Goal: Task Accomplishment & Management: Complete application form

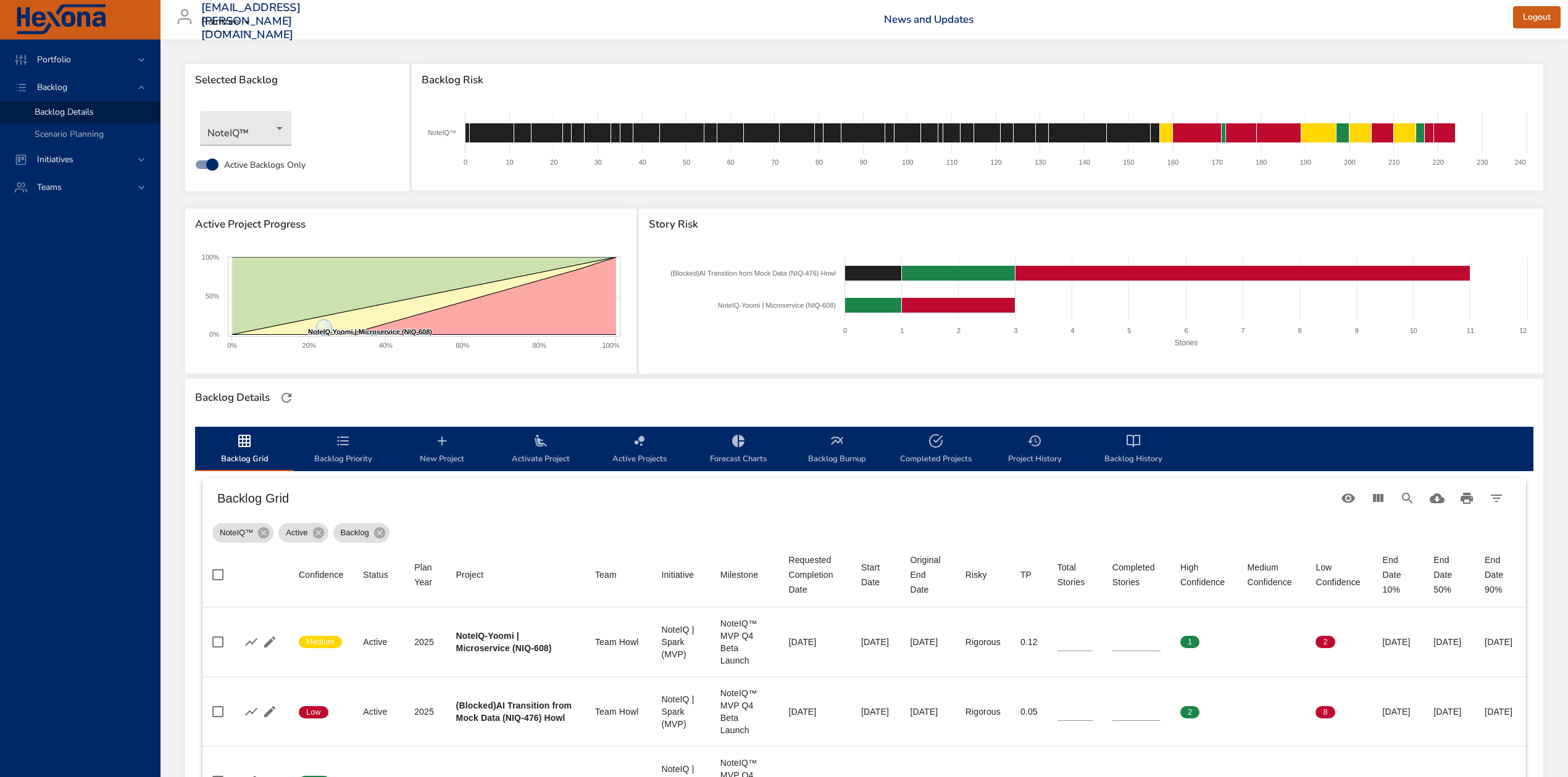
scroll to position [410, 0]
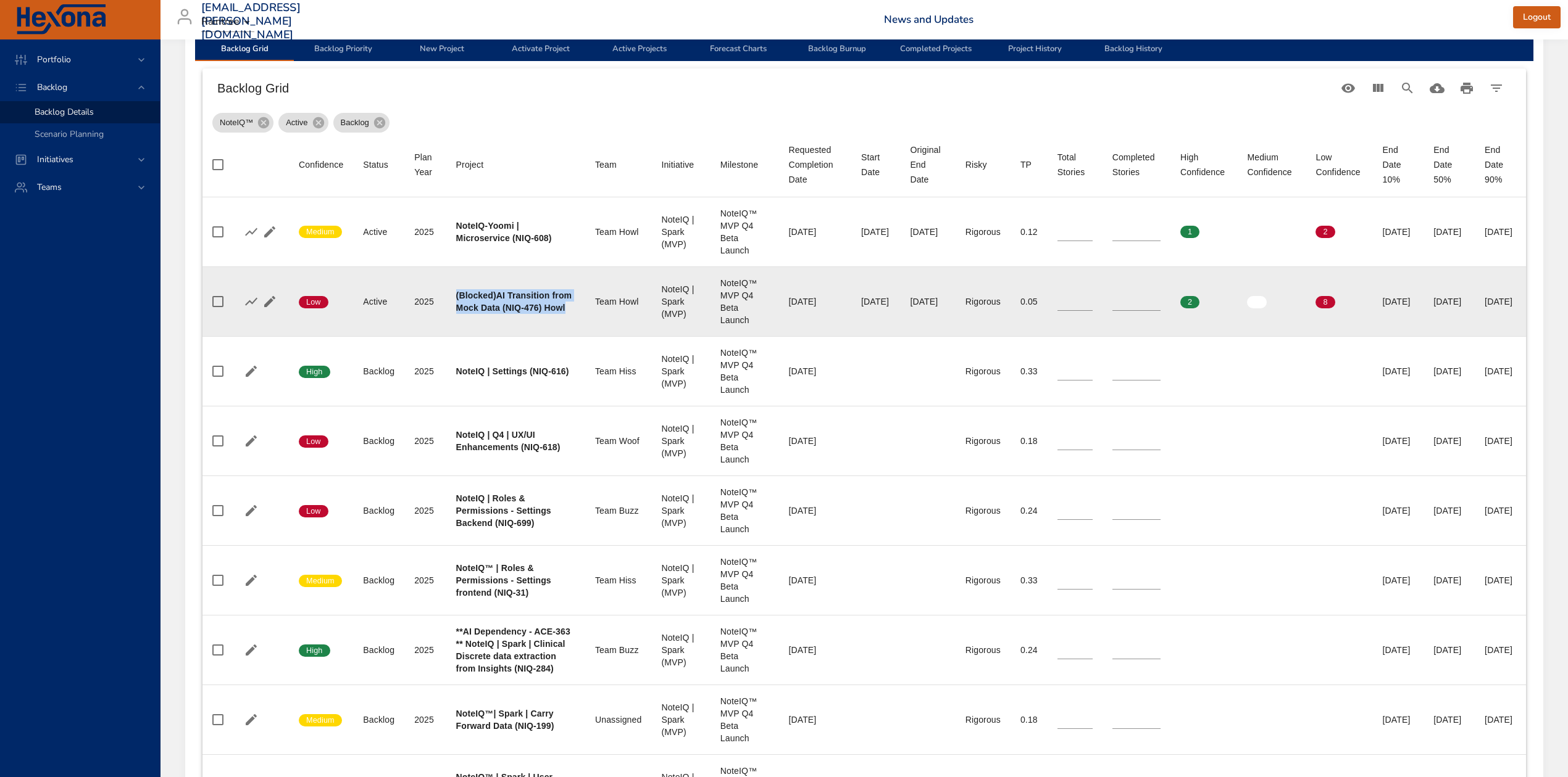
drag, startPoint x: 498, startPoint y: 320, endPoint x: 451, endPoint y: 277, distance: 63.7
click at [451, 277] on td "Project (Blocked)AI Transition from Mock Data (NIQ-476) Howl" at bounding box center [515, 301] width 139 height 70
copy b "(Blocked)AI Transition from Mock Data (NIQ-476) Howl"
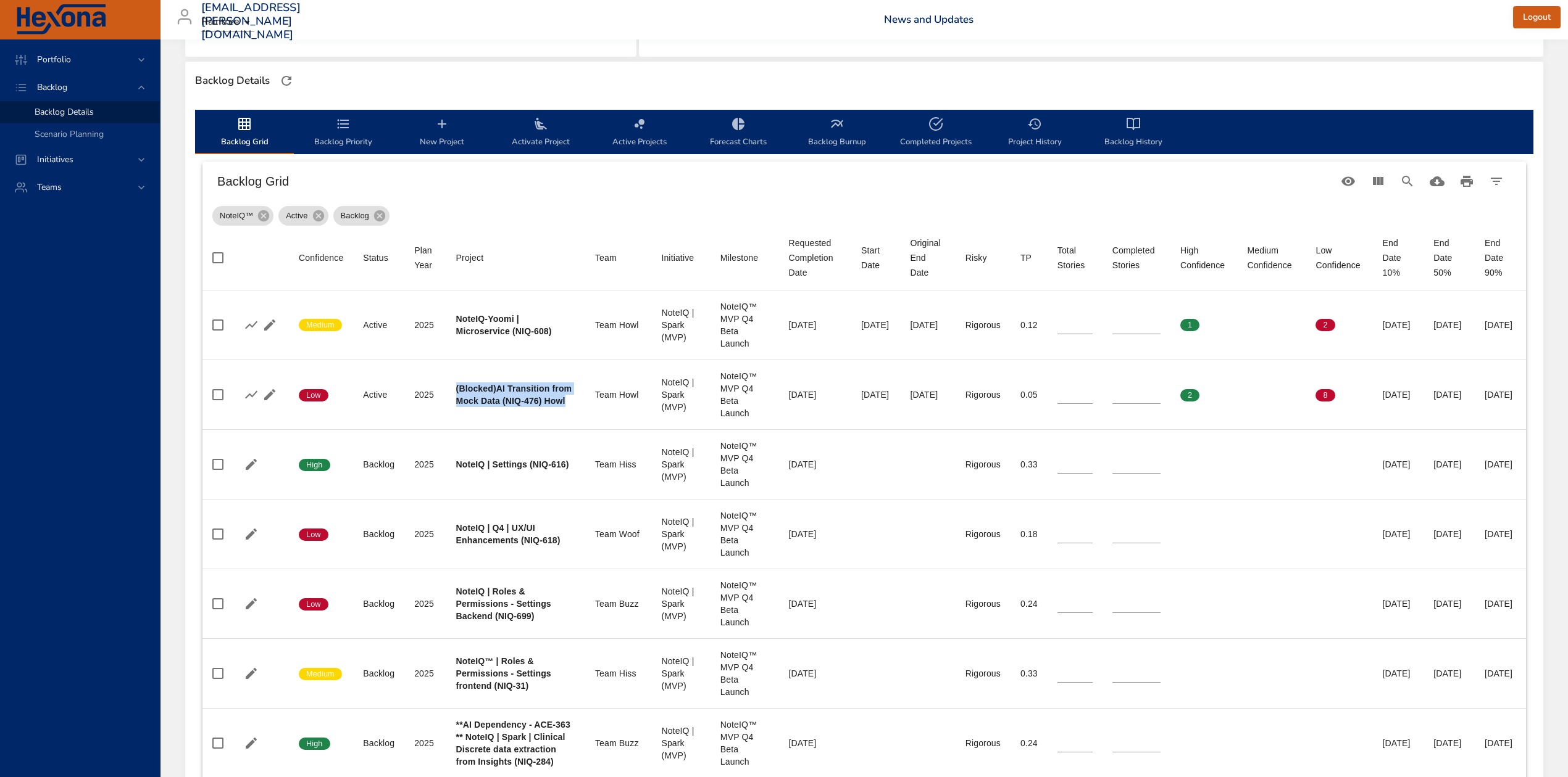
scroll to position [81, 0]
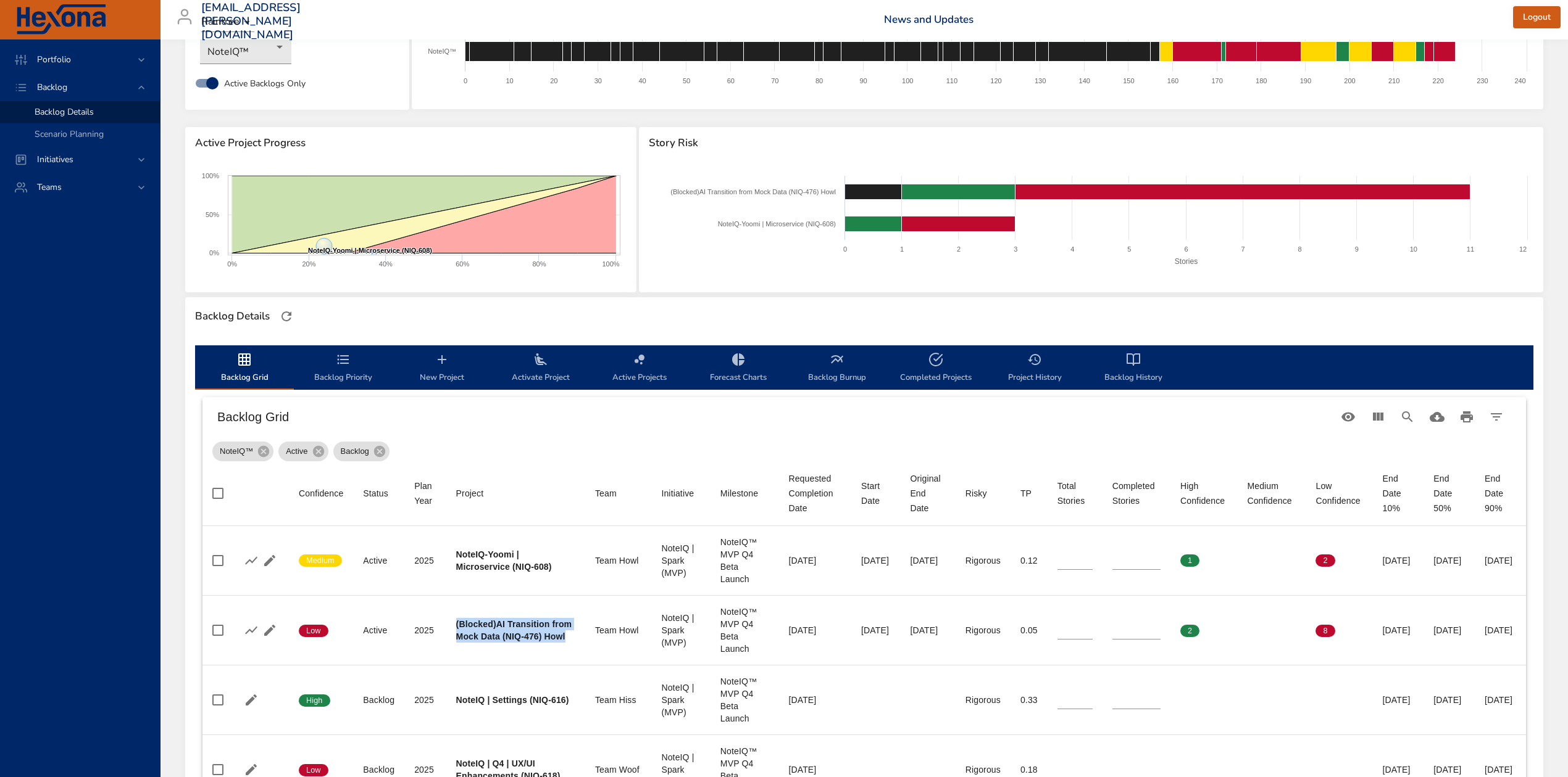
click at [434, 372] on span "New Project" at bounding box center [442, 368] width 84 height 32
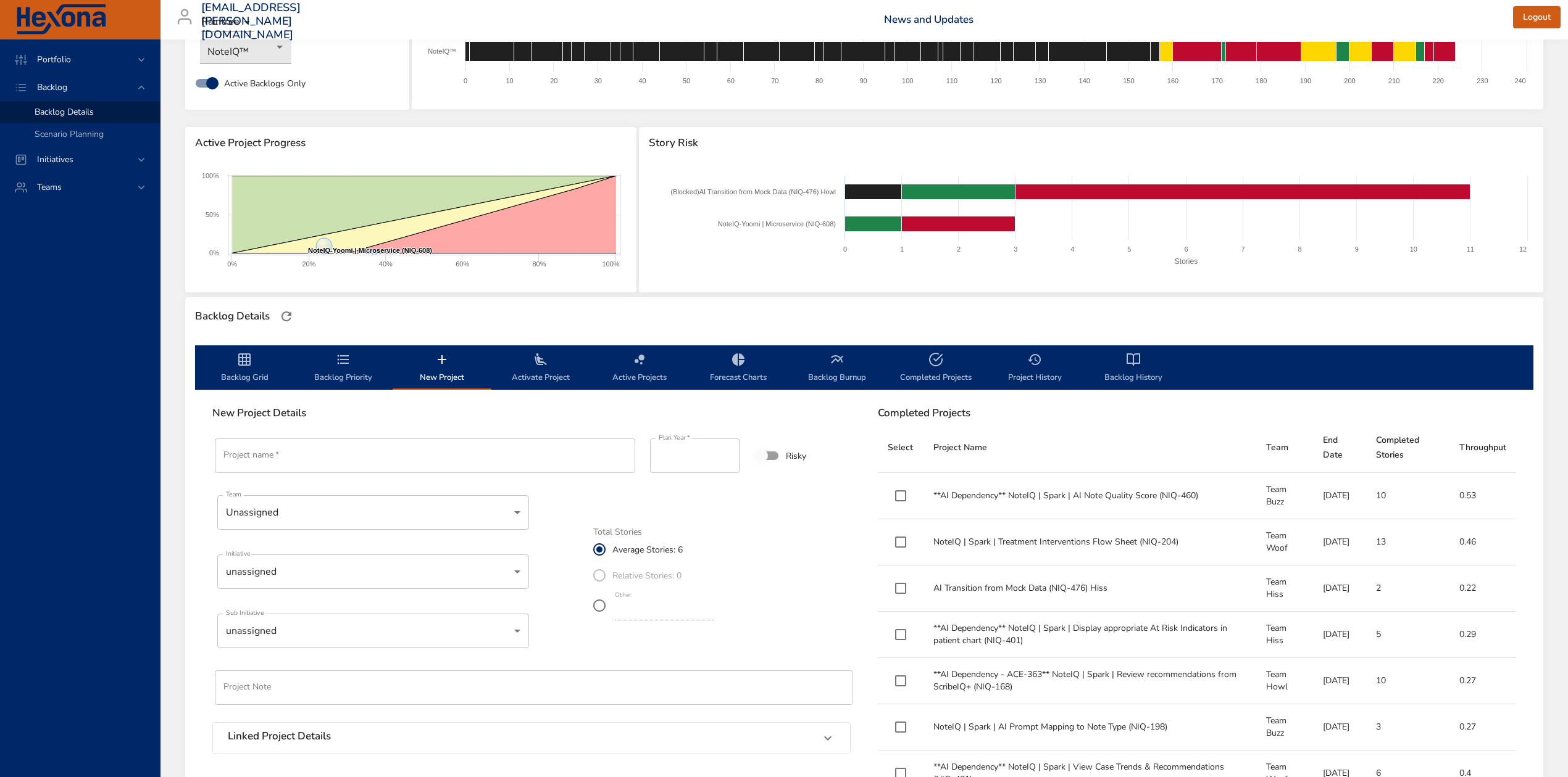
click at [410, 463] on input "Project name   *" at bounding box center [425, 456] width 420 height 35
paste input "**********"
click at [401, 464] on input "**********" at bounding box center [425, 456] width 420 height 35
click at [406, 460] on input "**********" at bounding box center [425, 456] width 420 height 35
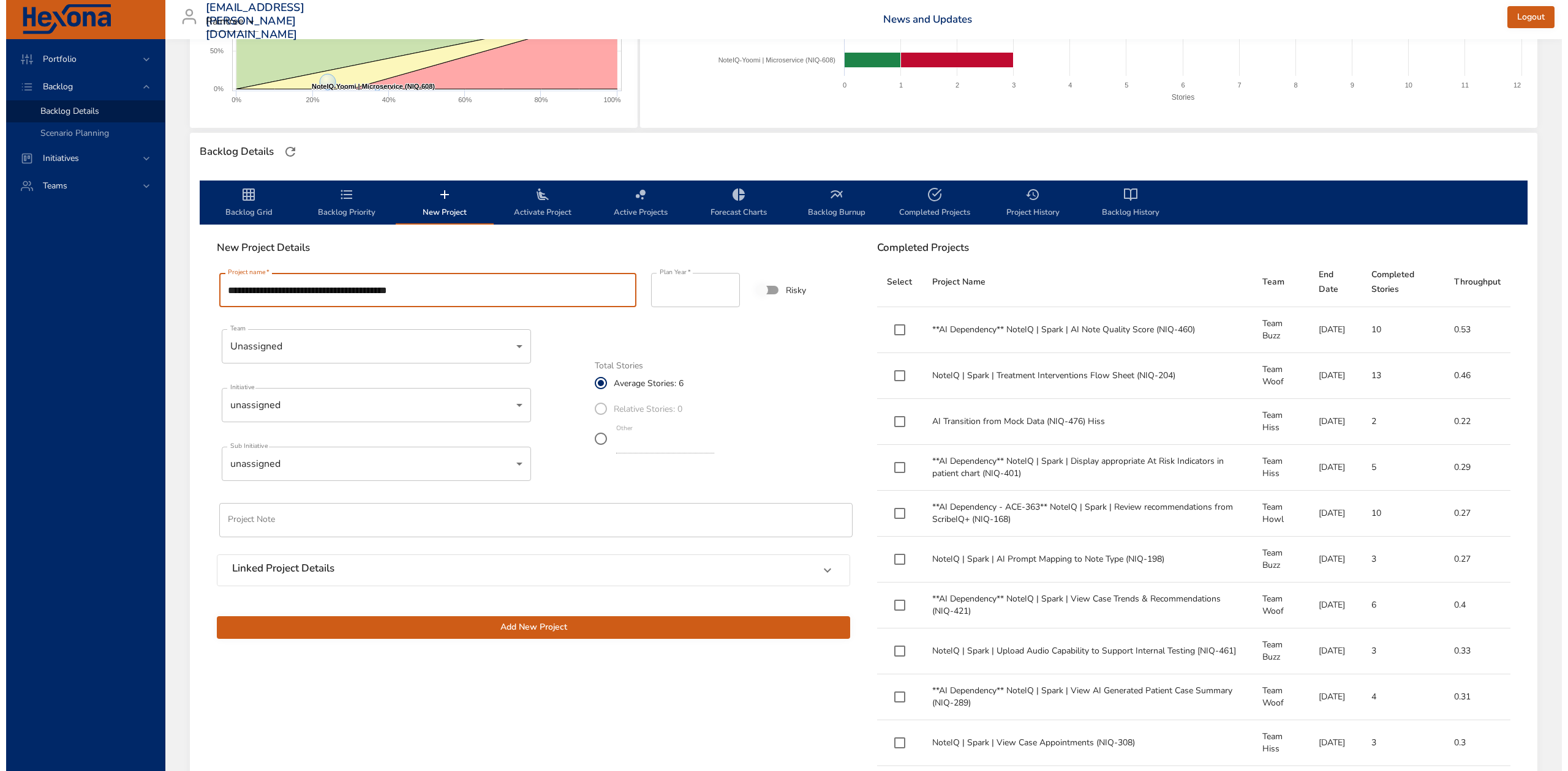
scroll to position [244, 0]
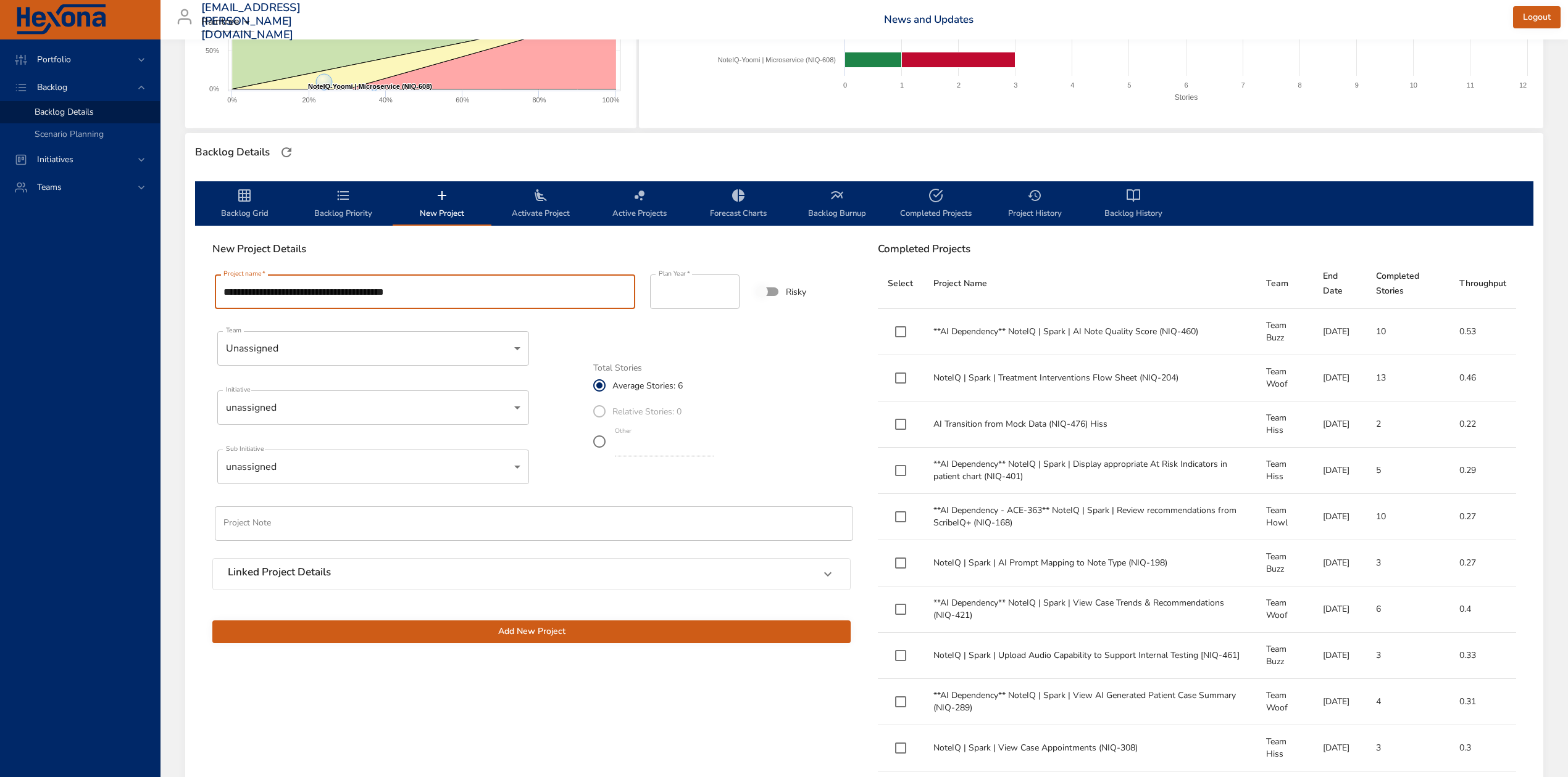
type input "**********"
click at [390, 332] on body "Portfolio Backlog Backlog Details Scenario Planning Initiatives Teams [EMAIL_AD…" at bounding box center [784, 143] width 1568 height 777
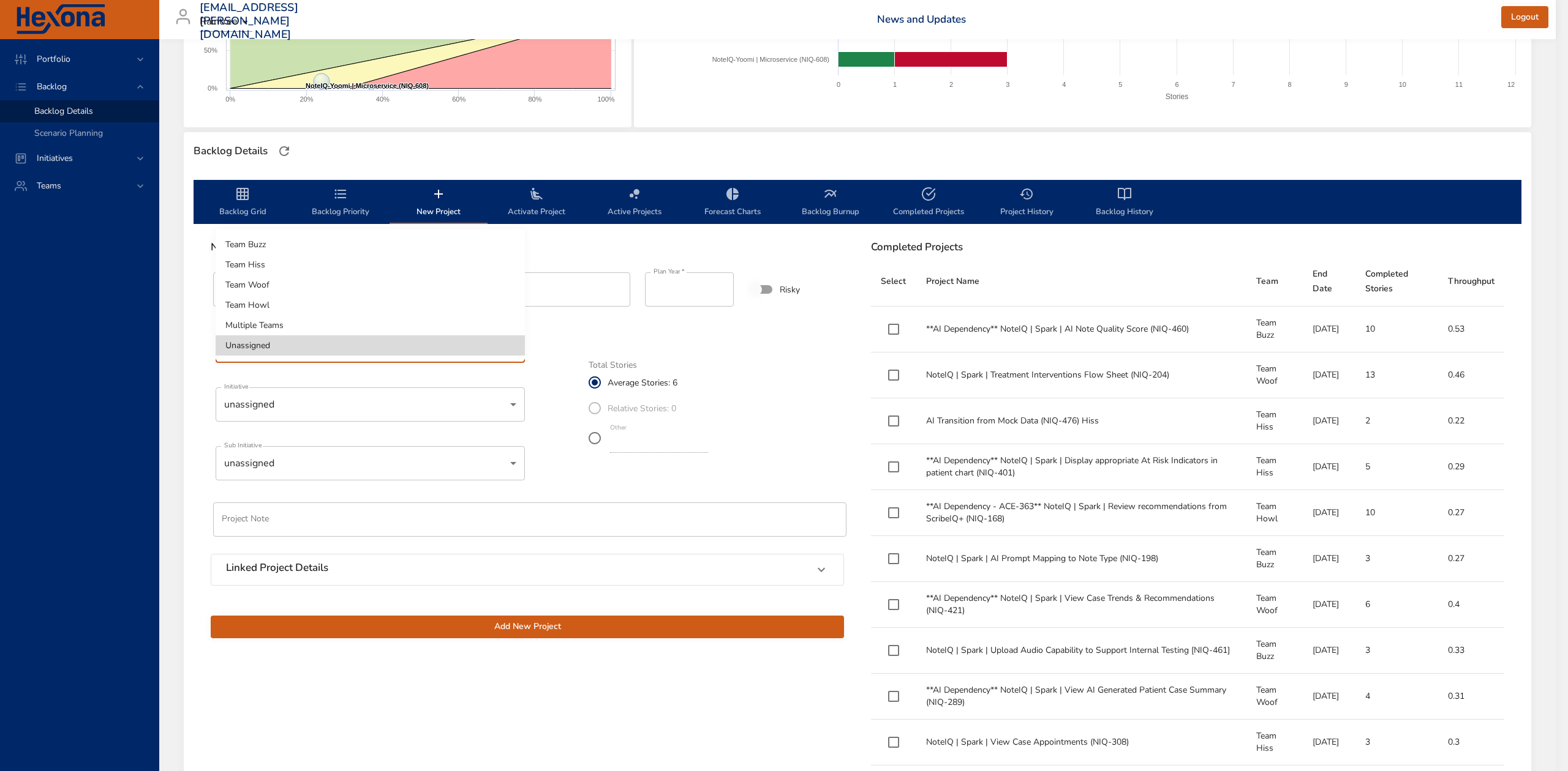
click at [150, 394] on div at bounding box center [784, 386] width 1568 height 771
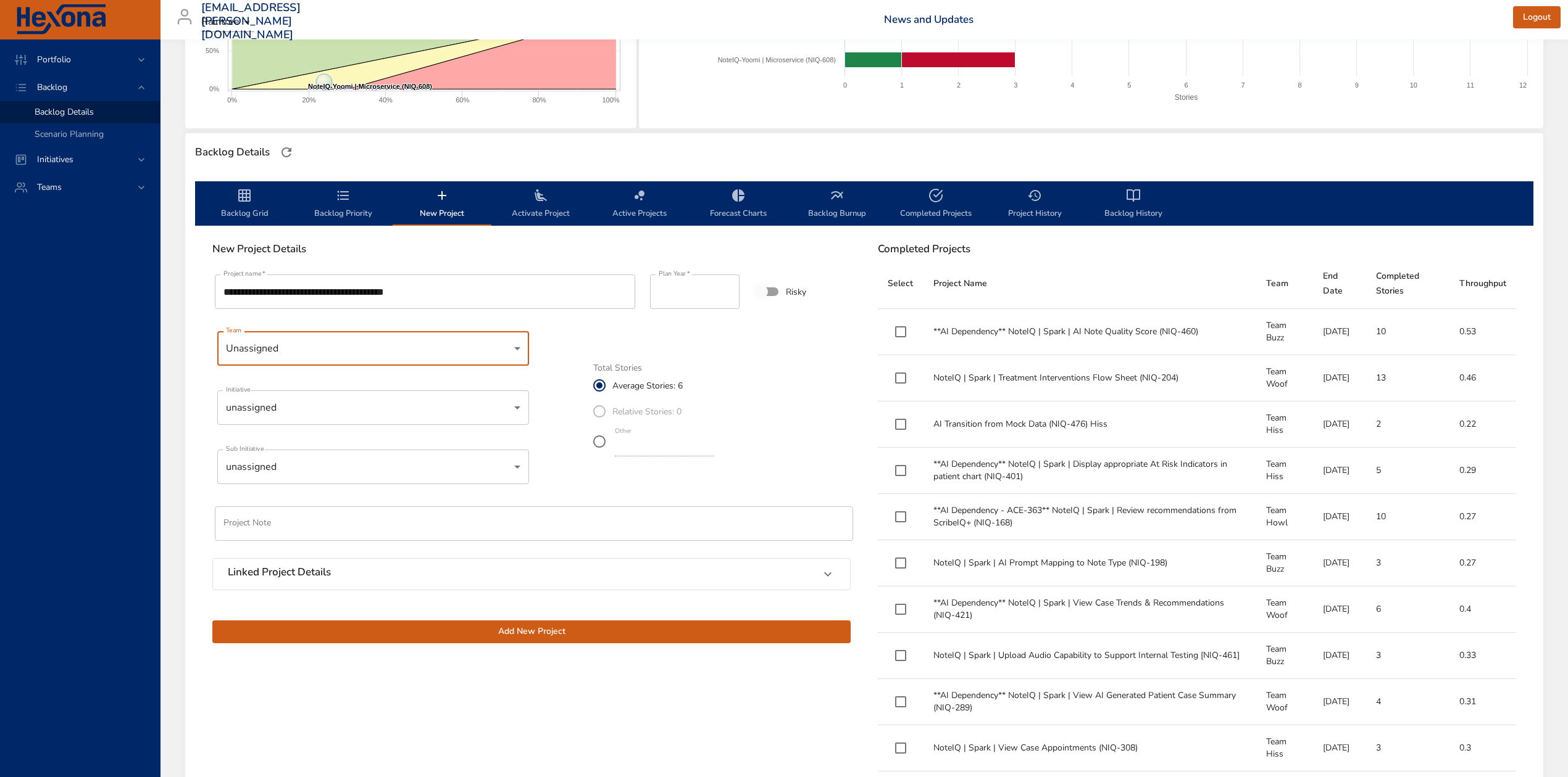
click at [223, 411] on body "Portfolio Backlog Backlog Details Scenario Planning Initiatives Teams [EMAIL_AD…" at bounding box center [784, 143] width 1568 height 777
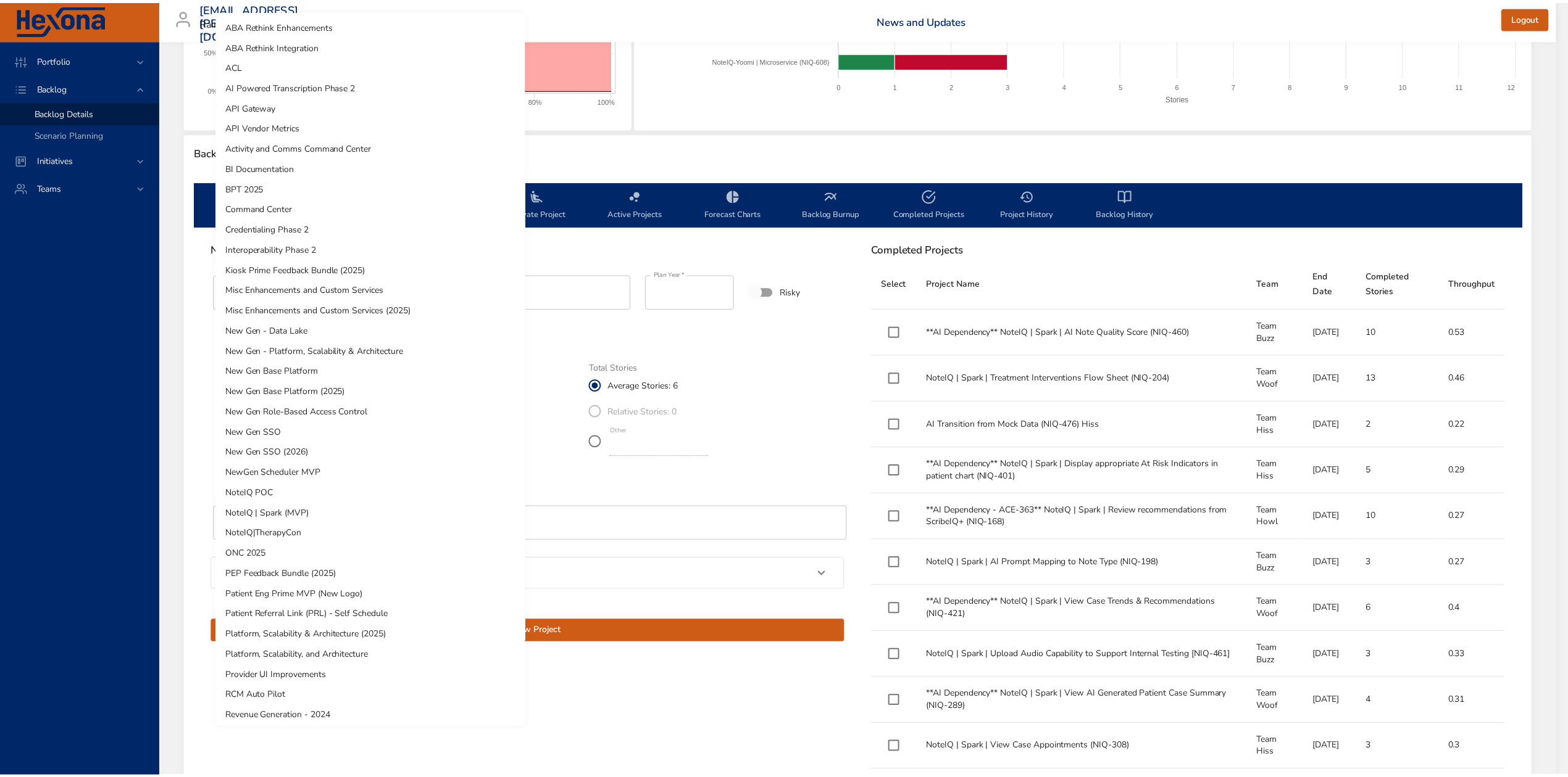
scroll to position [269, 0]
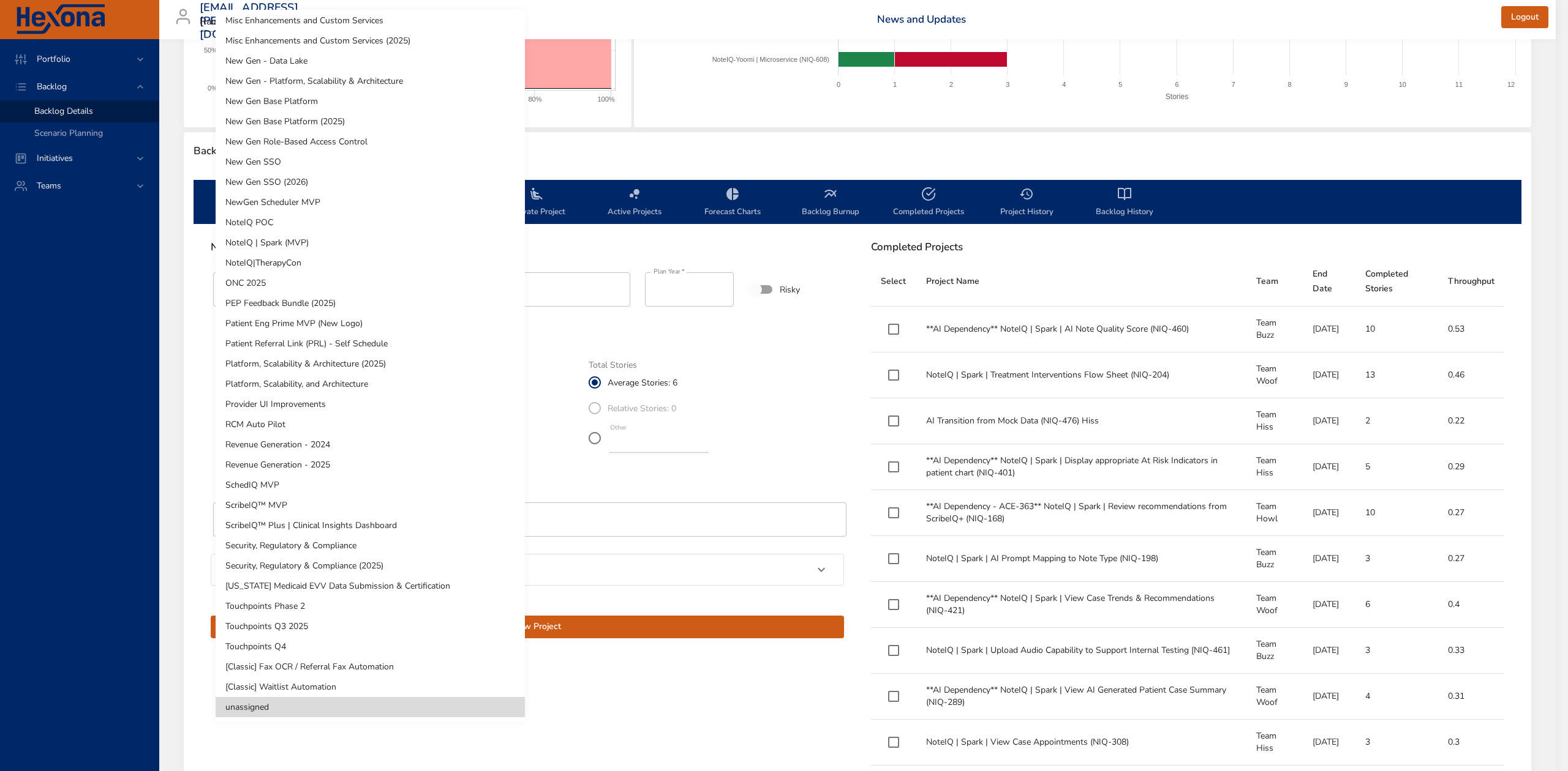
click at [317, 251] on li "NoteIQ | Spark (MVP)" at bounding box center [370, 242] width 309 height 20
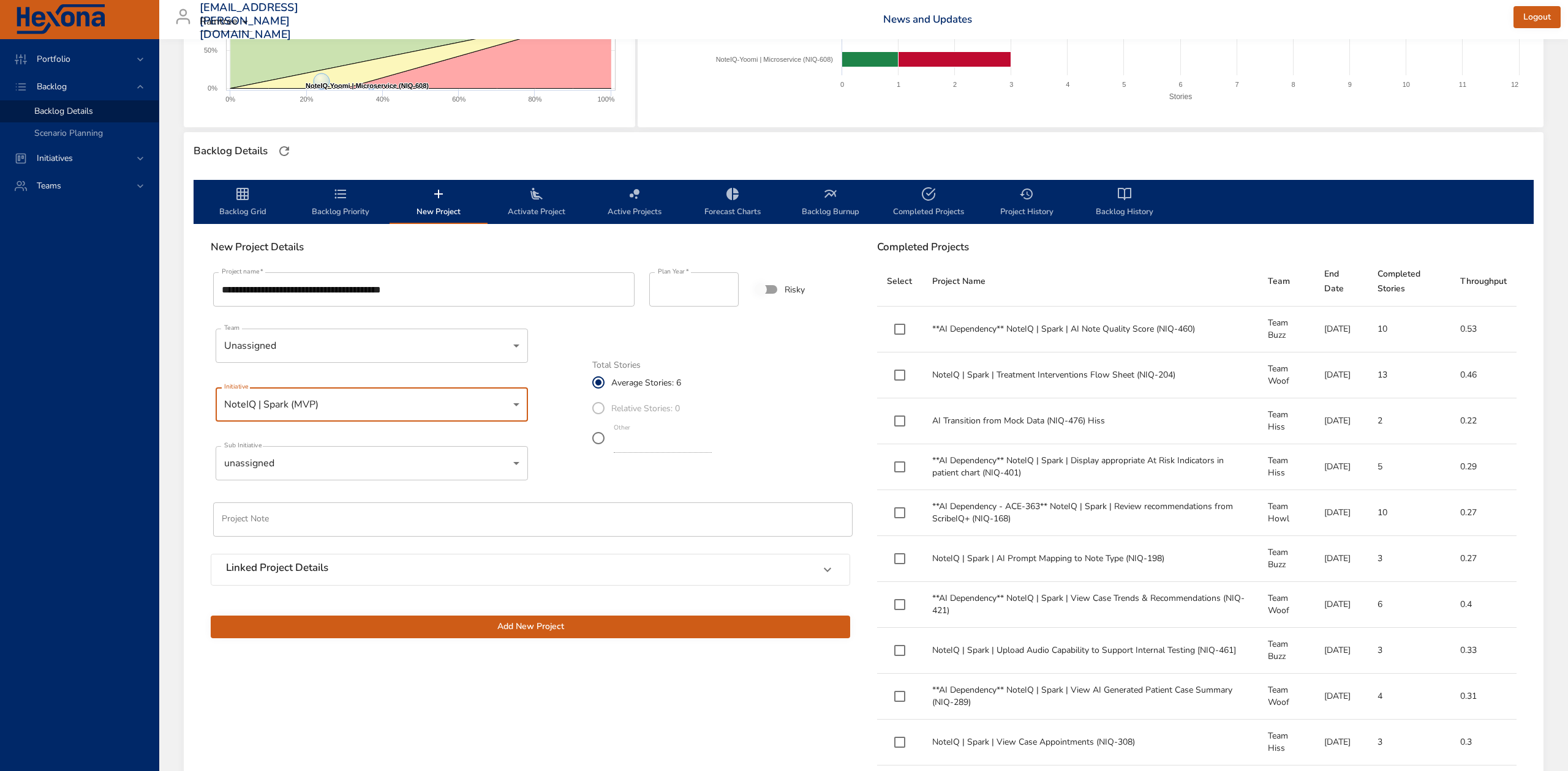
click at [327, 461] on body "Portfolio Backlog Backlog Details Scenario Planning Initiatives Teams [EMAIL_AD…" at bounding box center [784, 142] width 1568 height 771
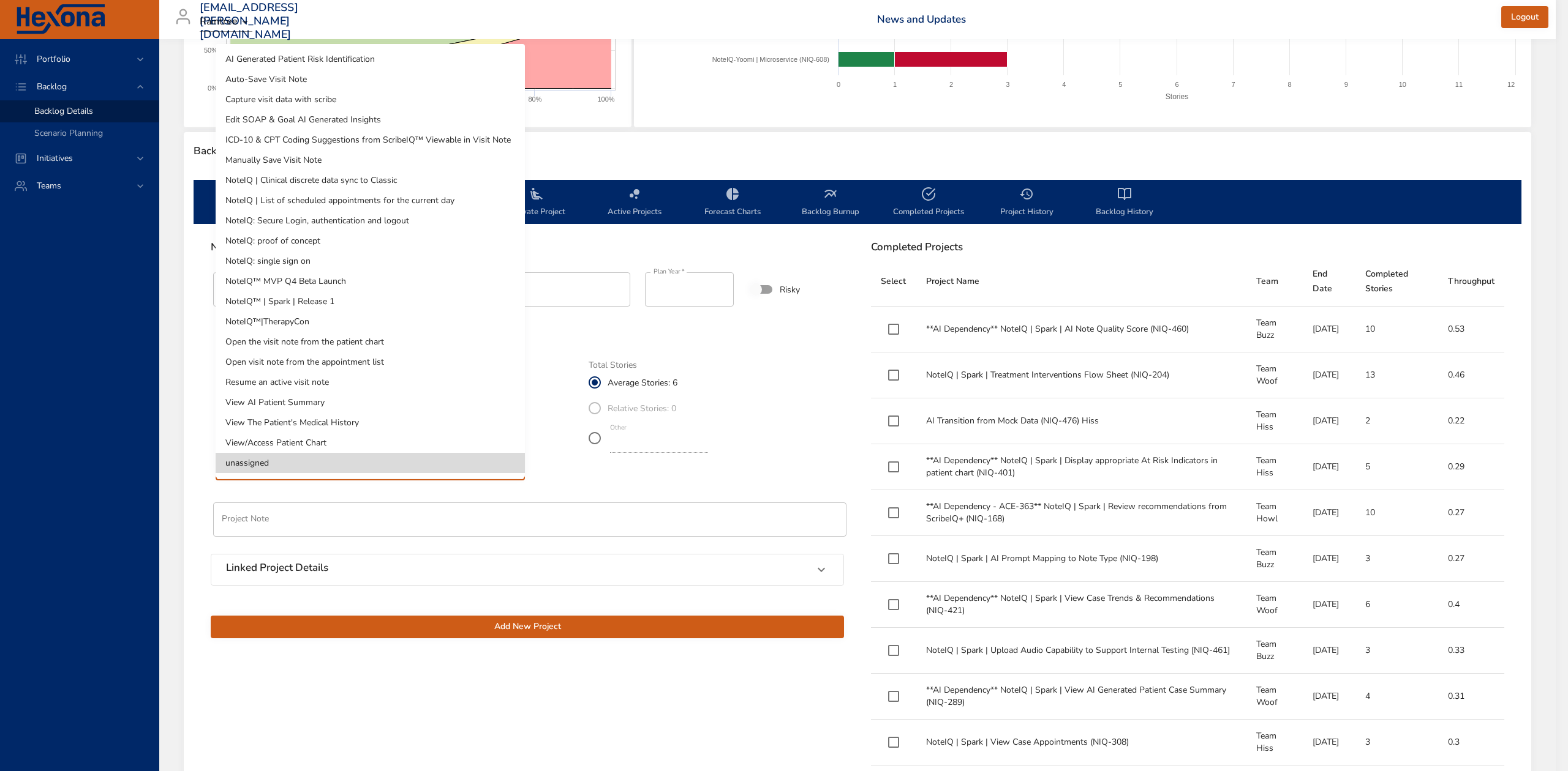
click at [331, 277] on li "NoteIQ™ MVP Q4 Beta Launch" at bounding box center [370, 281] width 309 height 20
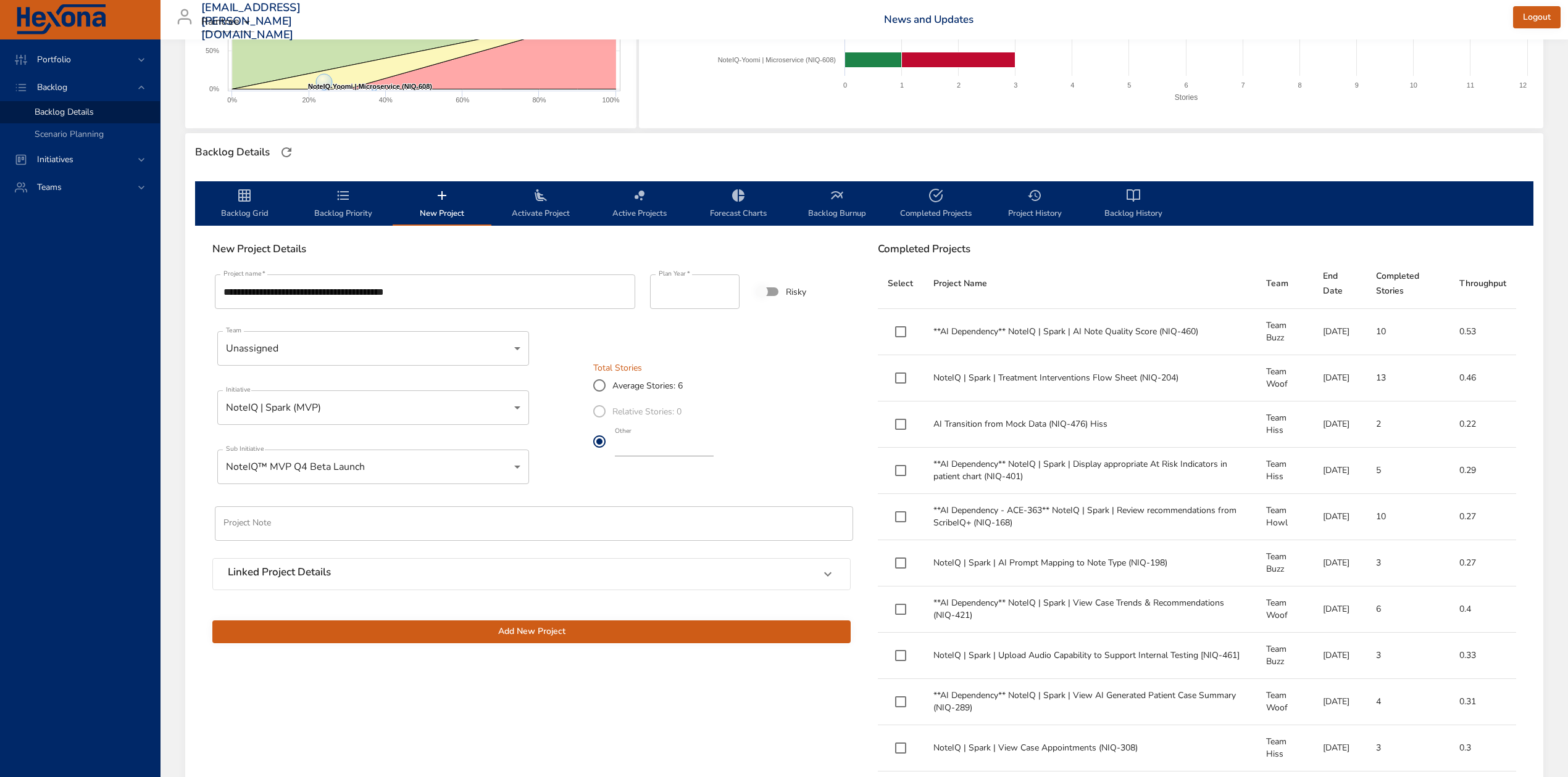
click at [393, 291] on input "**********" at bounding box center [425, 291] width 420 height 35
drag, startPoint x: 628, startPoint y: 450, endPoint x: 614, endPoint y: 452, distance: 14.1
click at [614, 452] on input "*" at bounding box center [664, 446] width 99 height 20
type input "*"
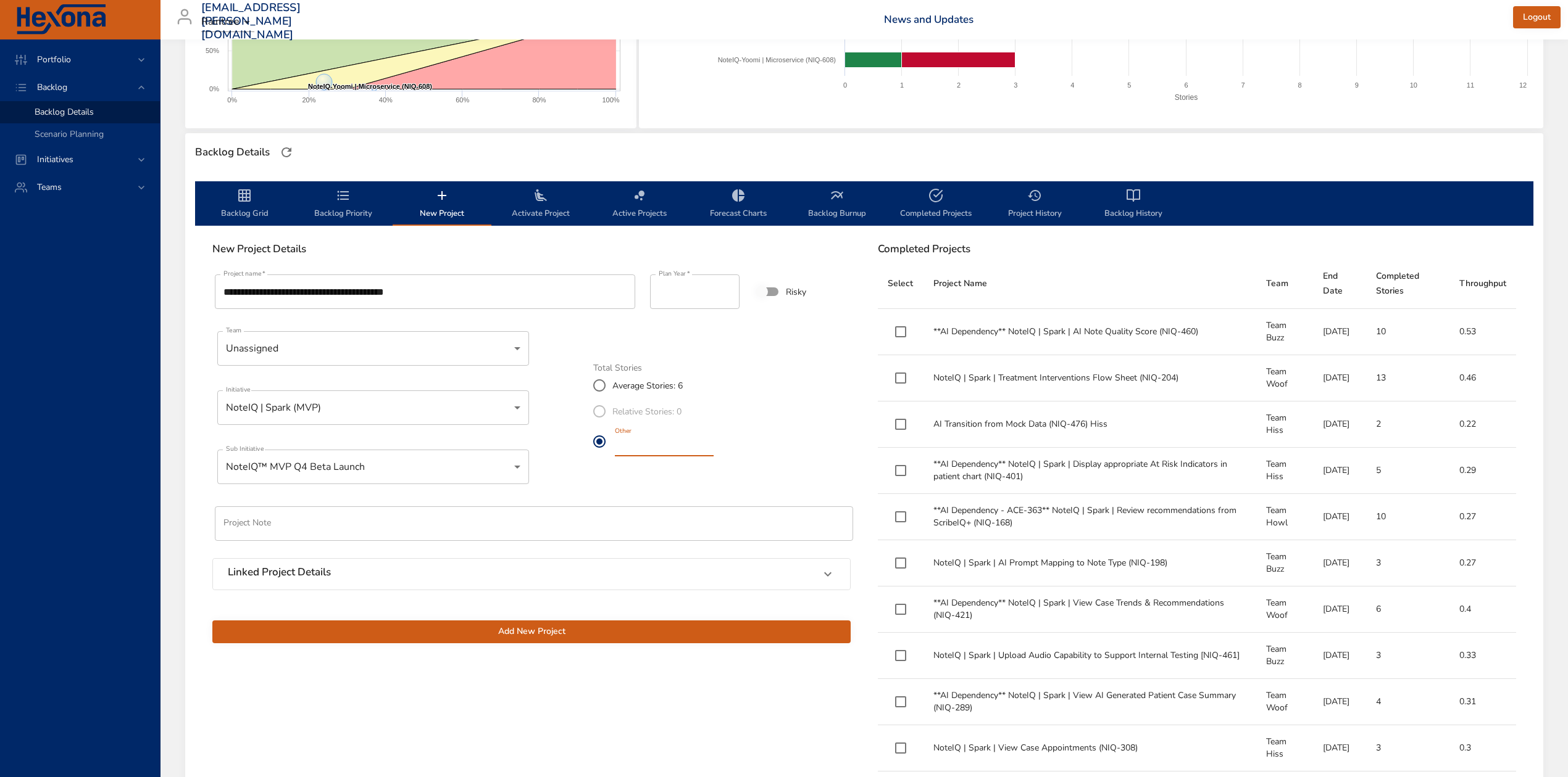
click at [492, 624] on span "Add New Project" at bounding box center [532, 632] width 618 height 15
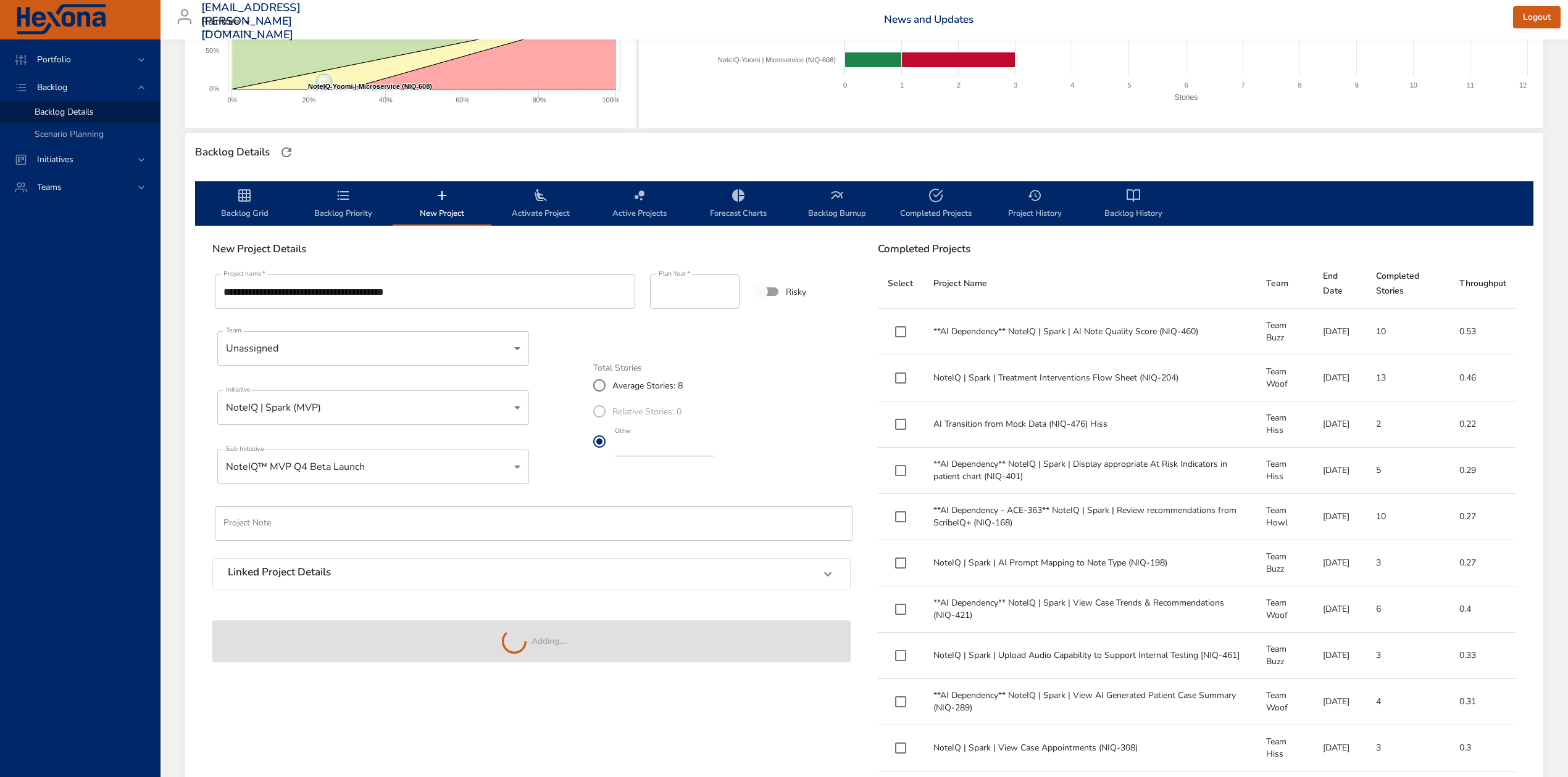
type input "*"
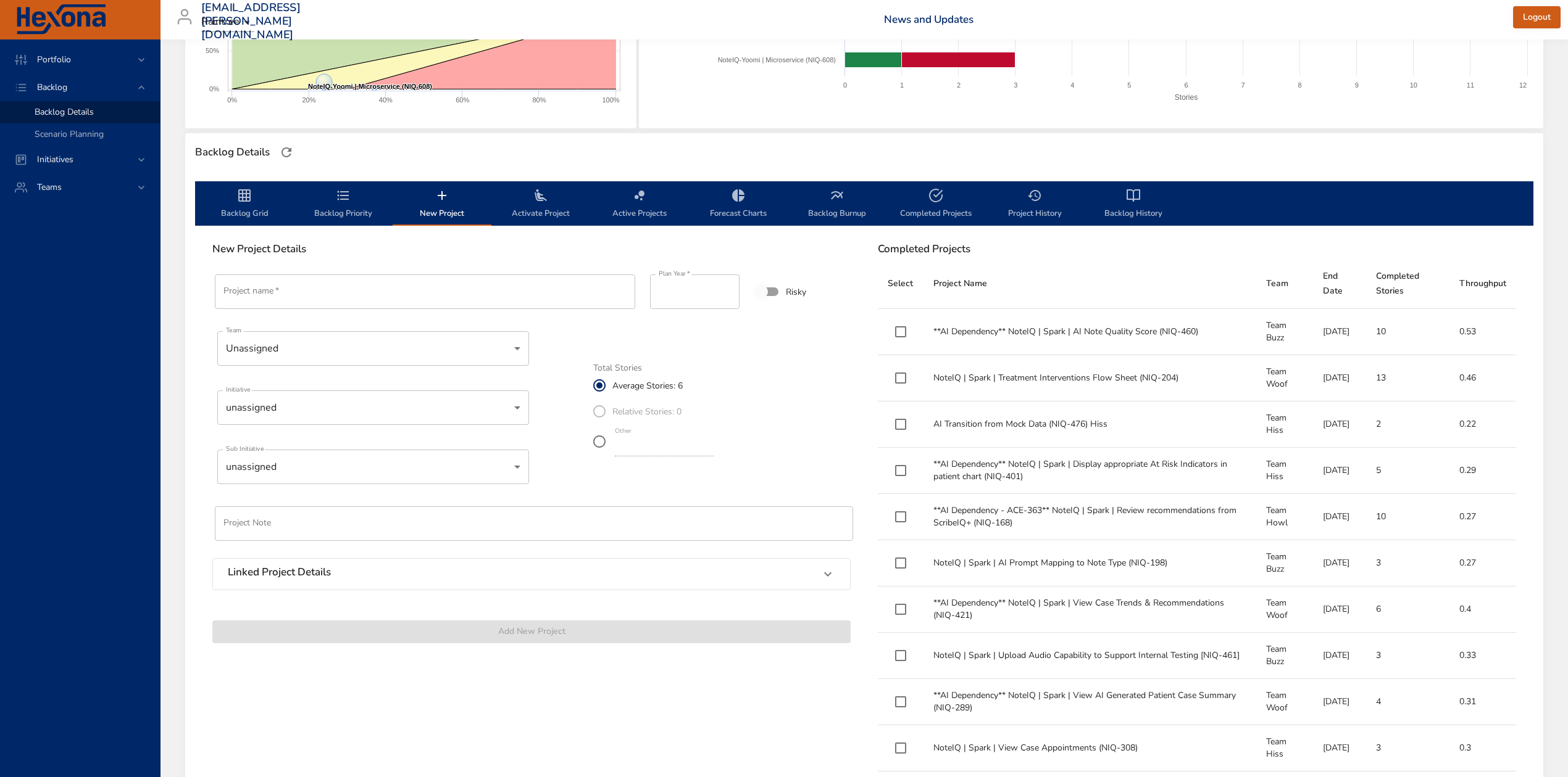
click at [234, 198] on span "Backlog Grid" at bounding box center [244, 205] width 84 height 32
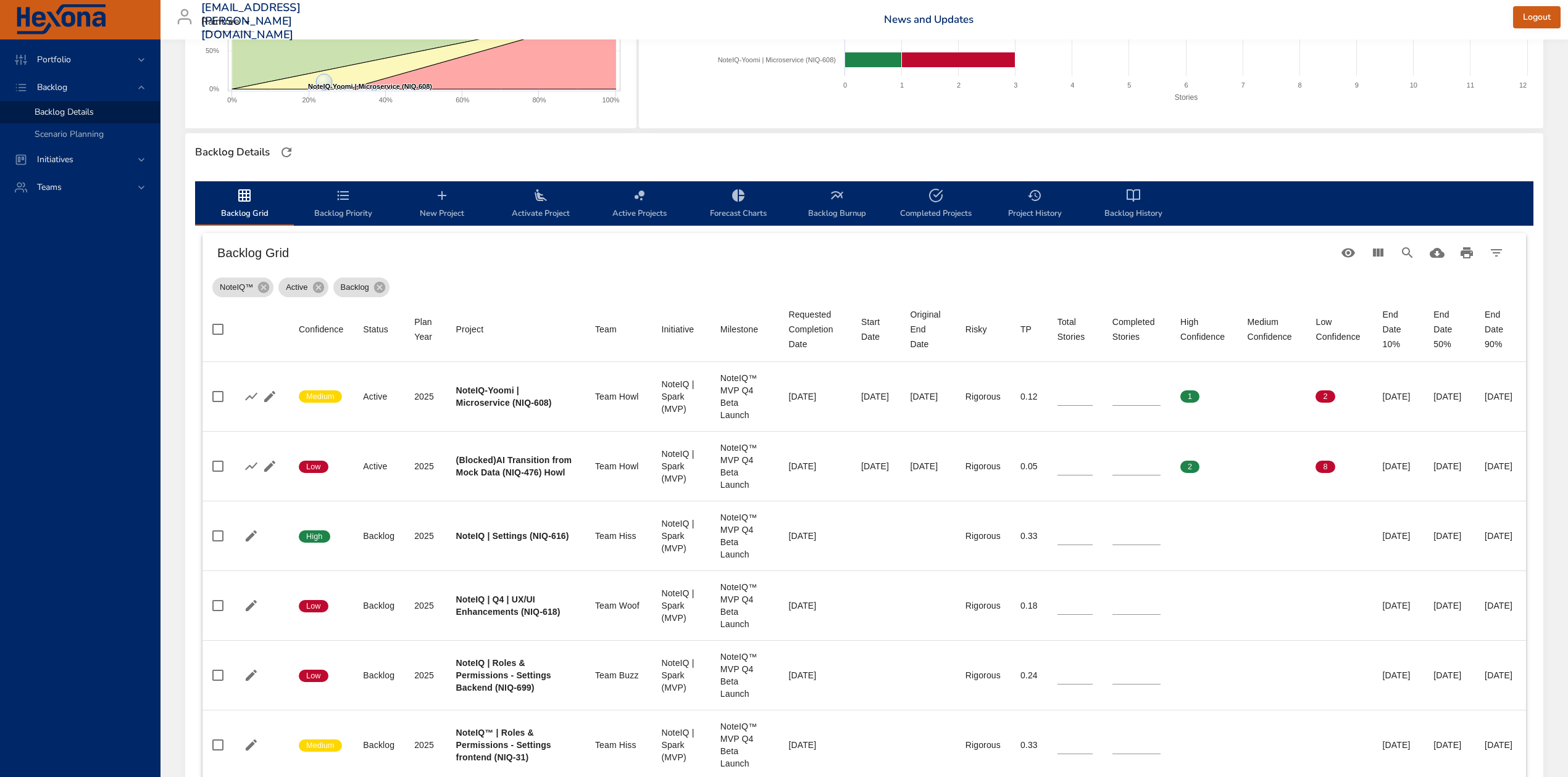
click at [351, 193] on span "Backlog Priority" at bounding box center [343, 205] width 84 height 32
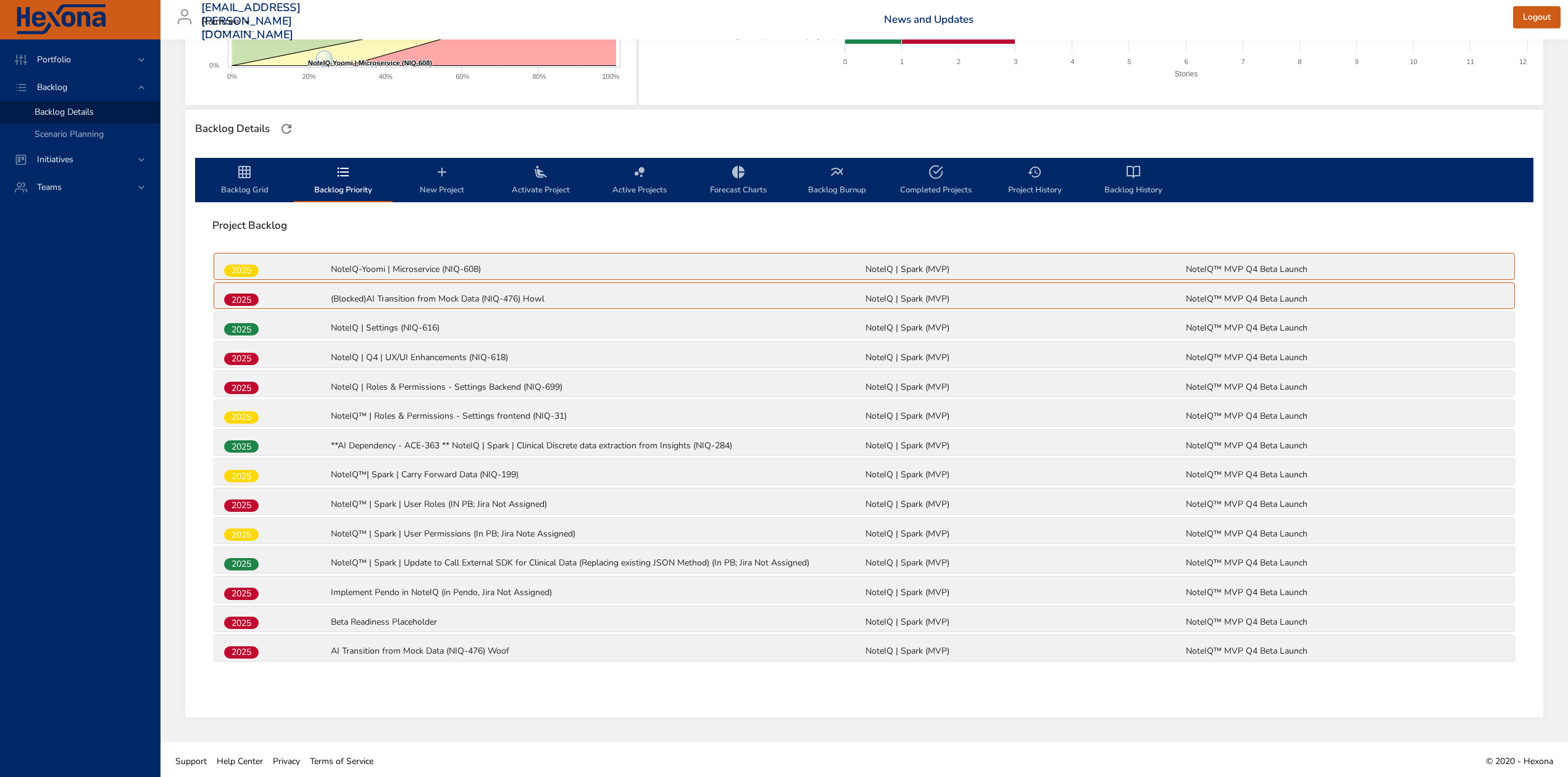
scroll to position [275, 0]
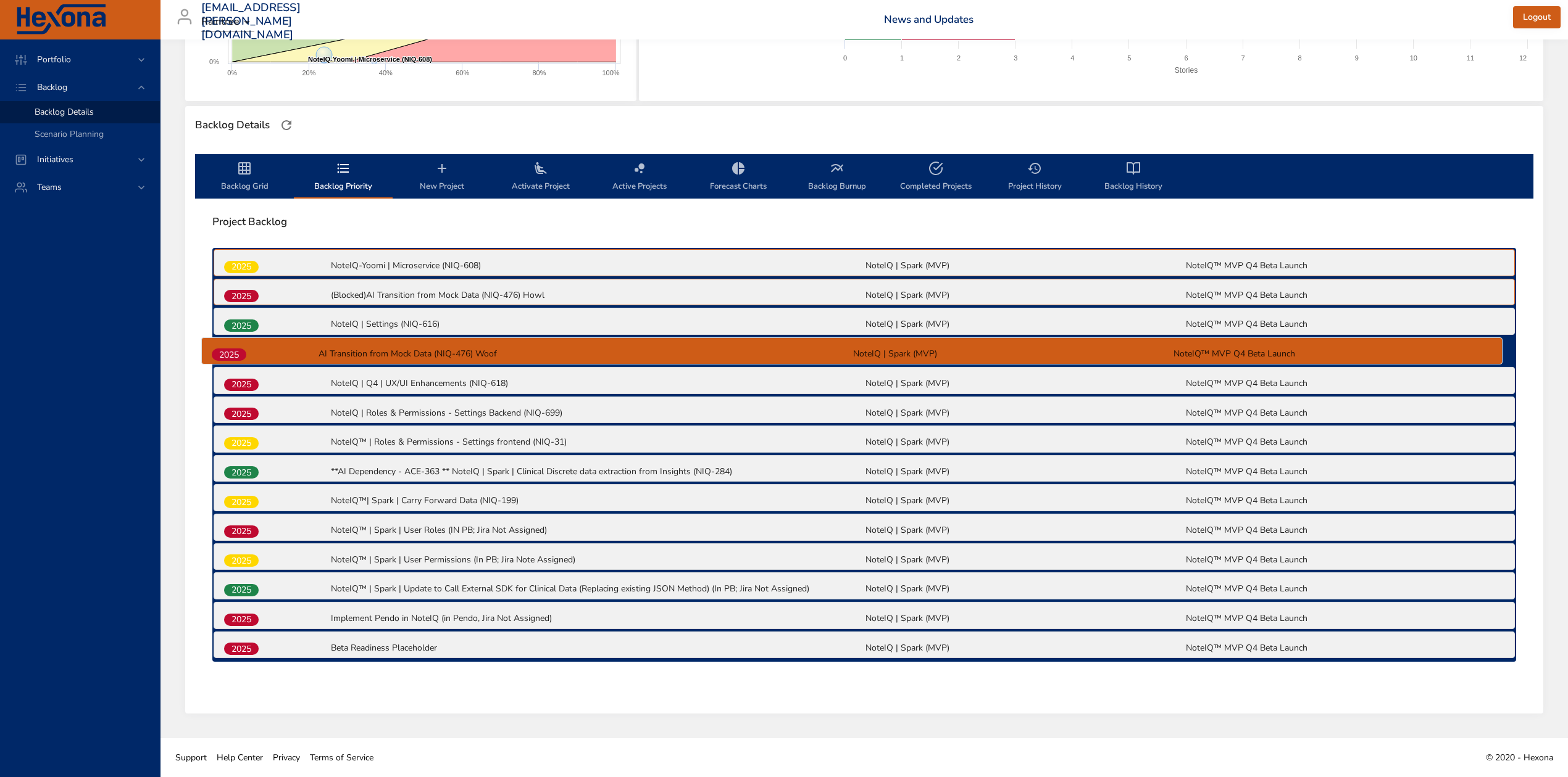
drag, startPoint x: 250, startPoint y: 650, endPoint x: 237, endPoint y: 353, distance: 297.3
click at [237, 353] on div "2025 NoteIQ-Yoomi | Microservice (NIQ-608) NoteIQ | Spark (MVP) NoteIQ™ MVP Q4 …" at bounding box center [864, 455] width 1304 height 414
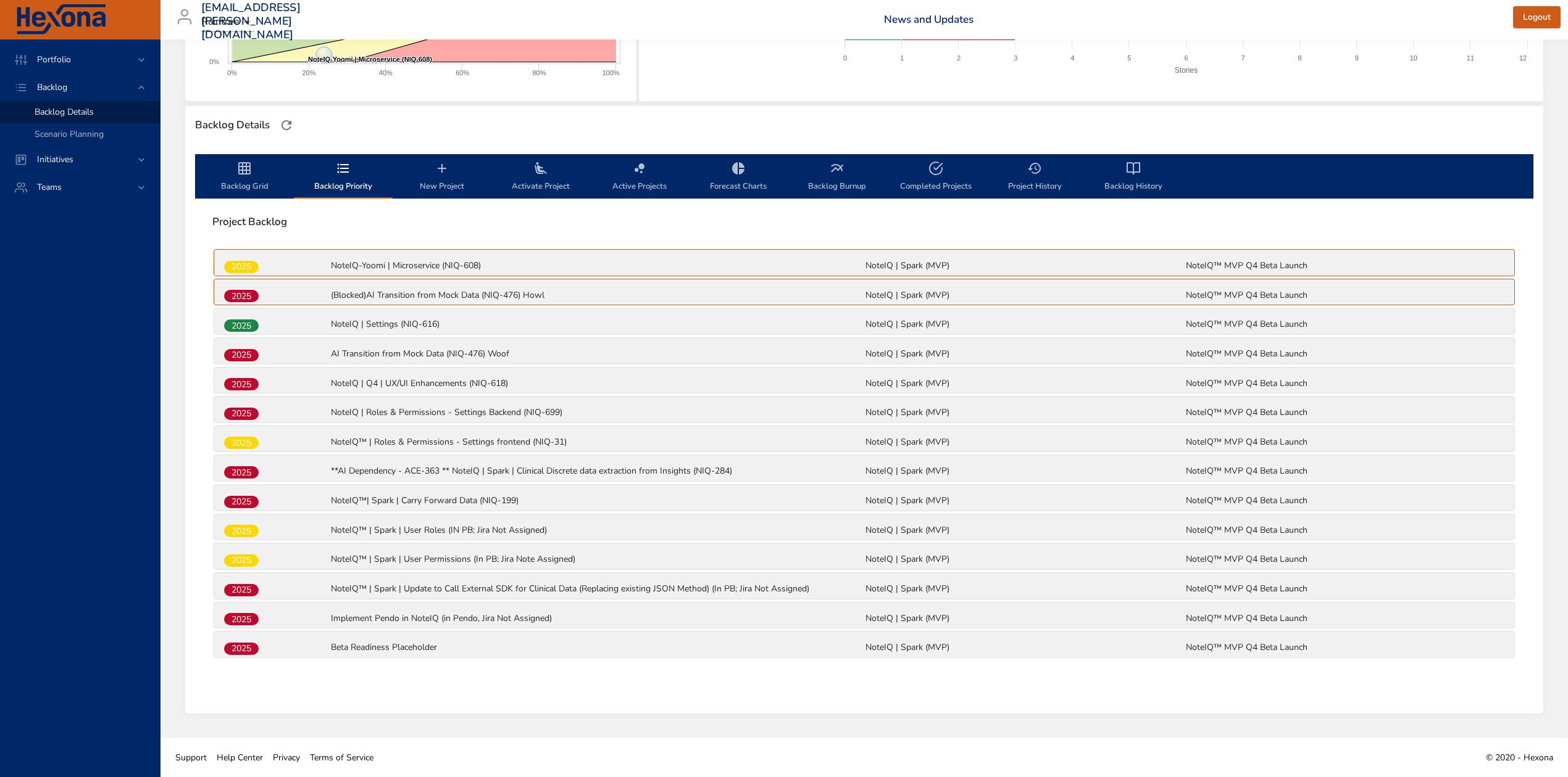
click at [226, 161] on span "Backlog Grid" at bounding box center [244, 177] width 84 height 32
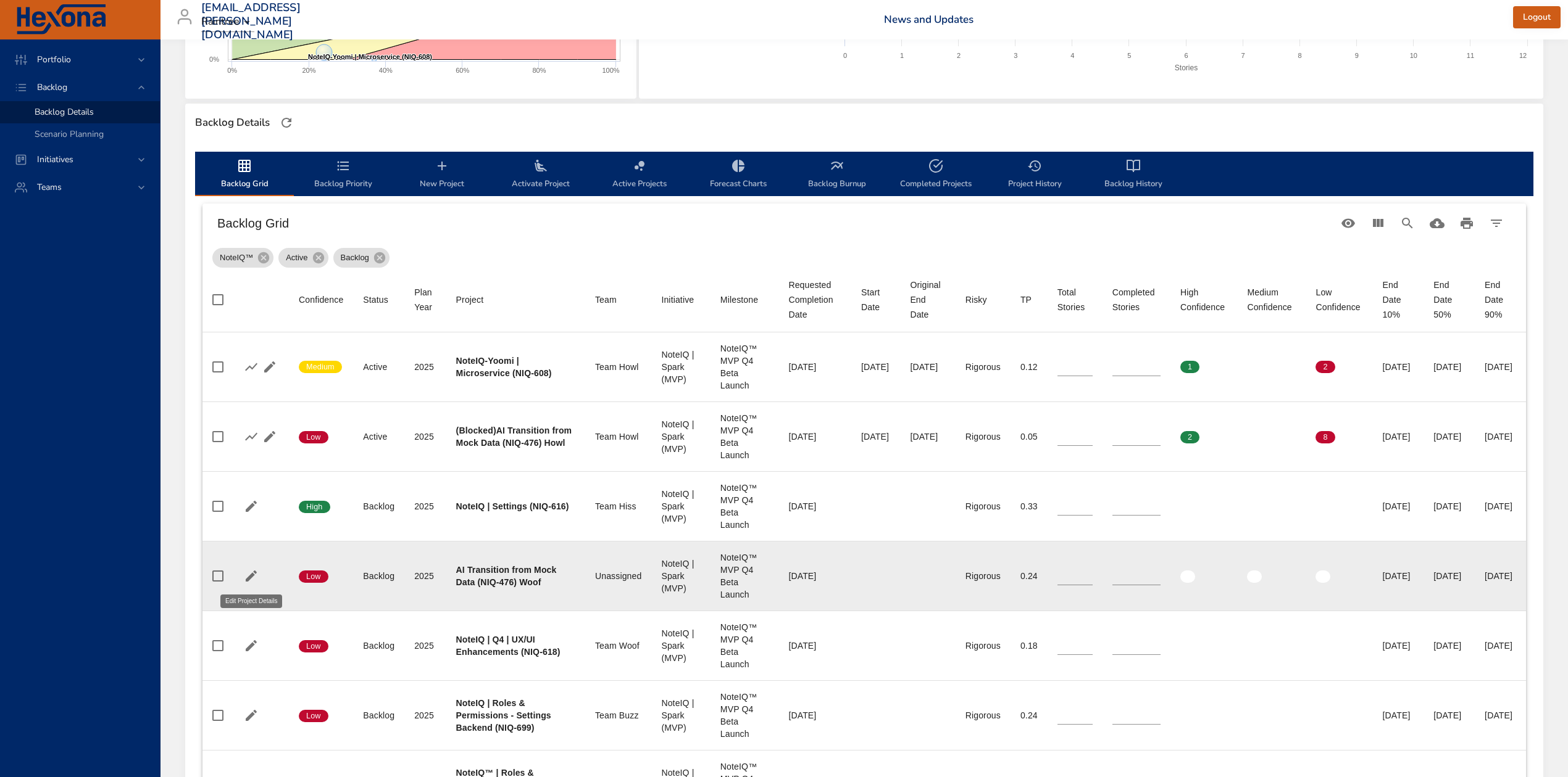
click at [256, 571] on icon "button" at bounding box center [250, 575] width 15 height 15
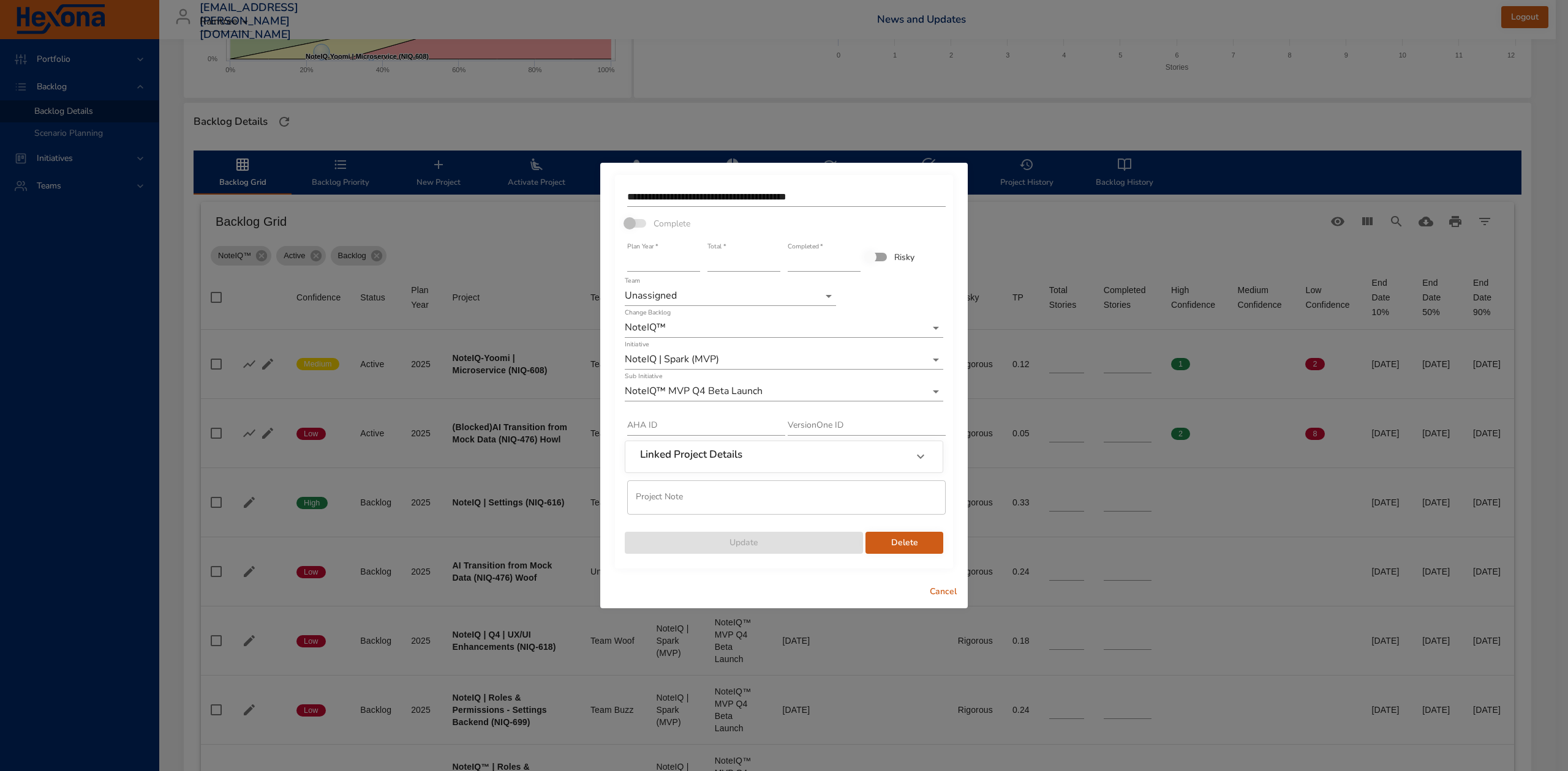
click at [664, 291] on body "Portfolio Backlog Backlog Details Scenario Planning Initiatives Teams [EMAIL_AD…" at bounding box center [784, 113] width 1568 height 771
click at [674, 238] on li "Team Woof" at bounding box center [731, 236] width 212 height 20
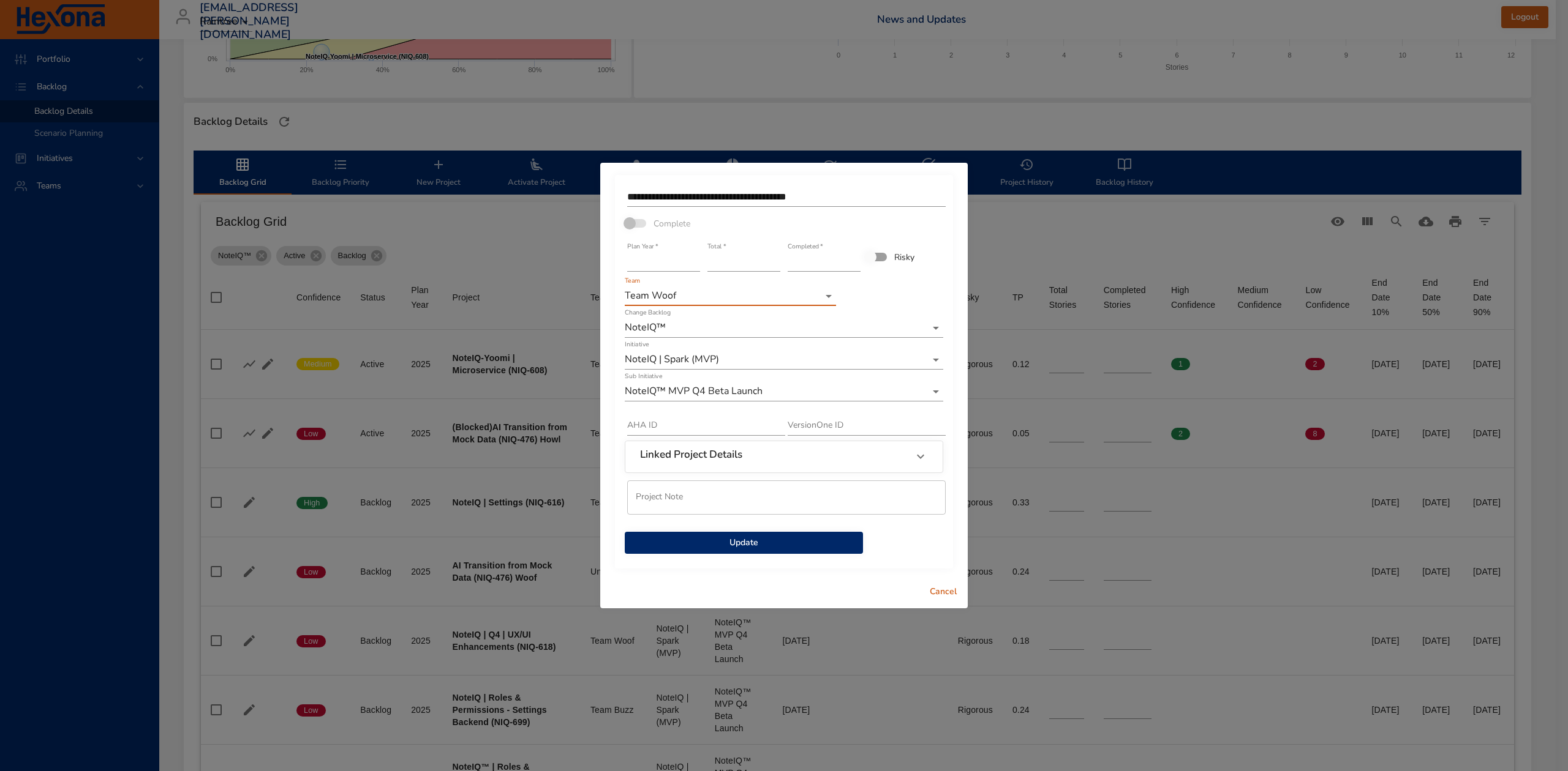
click at [775, 549] on span "Update" at bounding box center [743, 543] width 219 height 15
